Goal: Task Accomplishment & Management: Complete application form

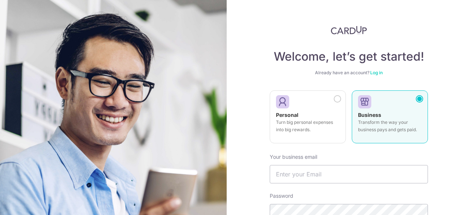
click at [302, 120] on p "Turn big personal expenses into big rewards." at bounding box center [308, 126] width 64 height 15
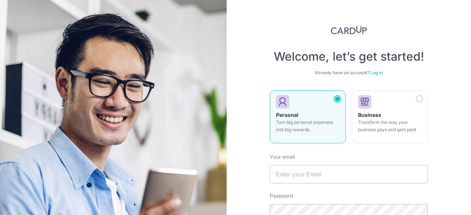
scroll to position [74, 0]
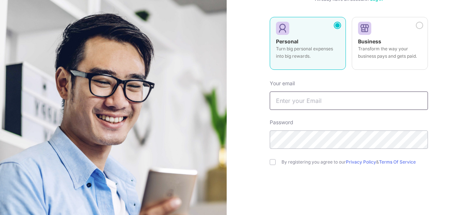
click at [299, 103] on input "text" at bounding box center [349, 101] width 158 height 18
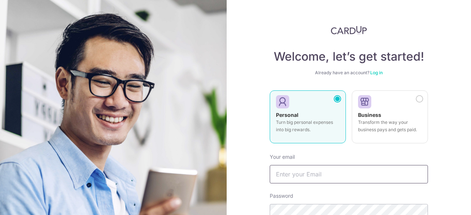
scroll to position [105, 0]
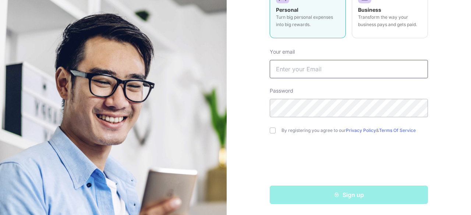
type input "[EMAIL_ADDRESS][DOMAIN_NAME]"
click at [267, 131] on div "Welcome, let’s get started! Already have an account? Log in Personal Turn big p…" at bounding box center [349, 107] width 244 height 215
click at [270, 131] on input "checkbox" at bounding box center [273, 131] width 6 height 6
checkbox input "true"
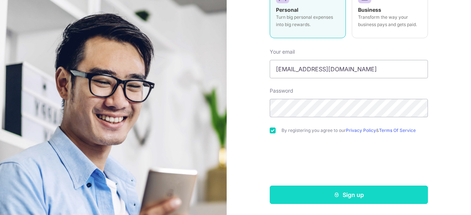
click at [338, 196] on button "Sign up" at bounding box center [349, 195] width 158 height 18
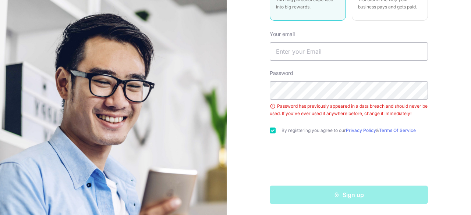
scroll to position [49, 0]
